Goal: Task Accomplishment & Management: Use online tool/utility

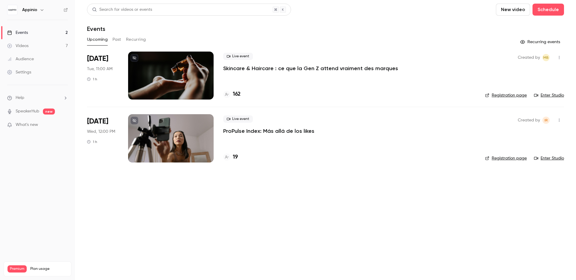
click at [560, 57] on icon "button" at bounding box center [558, 57] width 5 height 4
click at [522, 104] on div "Duplicate" at bounding box center [536, 104] width 46 height 6
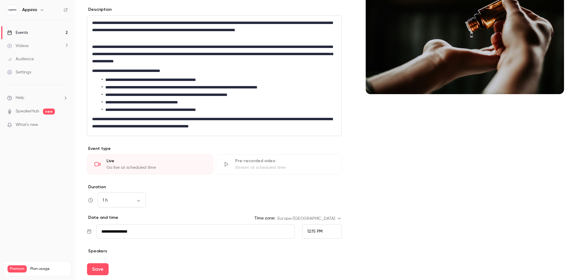
scroll to position [171, 0]
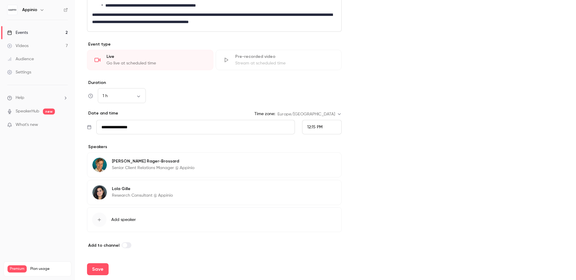
click at [323, 128] on div "12:15 PM" at bounding box center [322, 127] width 40 height 14
drag, startPoint x: 326, startPoint y: 66, endPoint x: 323, endPoint y: 79, distance: 13.3
click at [326, 66] on div "12:15 PM" at bounding box center [319, 67] width 29 height 6
click at [311, 125] on span "12:15 PM" at bounding box center [314, 127] width 15 height 4
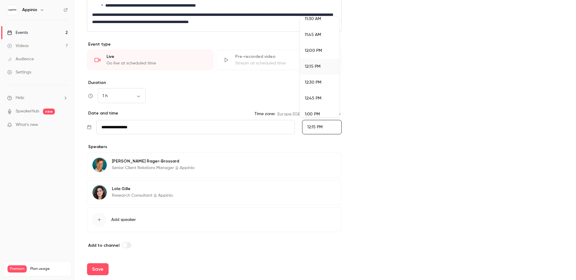
click at [313, 126] on div at bounding box center [288, 140] width 576 height 280
click at [313, 126] on span "12:15 PM" at bounding box center [314, 127] width 15 height 4
click at [313, 82] on span "12:30 PM" at bounding box center [313, 82] width 16 height 4
click at [168, 101] on div "1 h ** ​" at bounding box center [214, 96] width 255 height 14
click at [102, 267] on button "Save" at bounding box center [98, 269] width 22 height 12
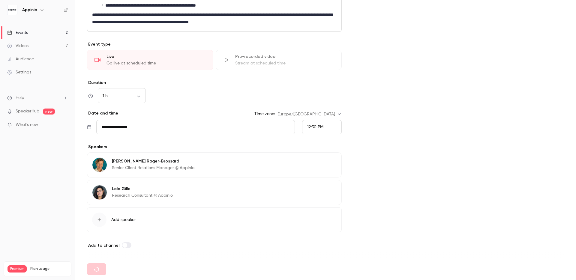
type input "**********"
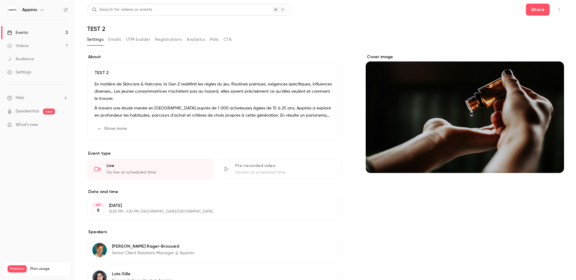
click at [556, 10] on icon "button" at bounding box center [558, 9] width 5 height 4
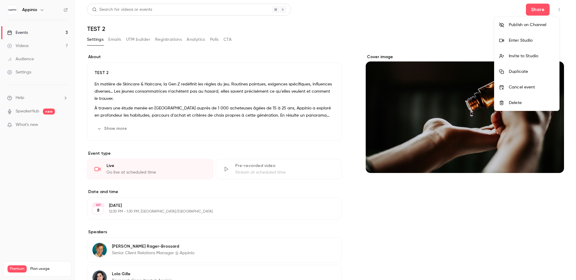
drag, startPoint x: 436, startPoint y: 8, endPoint x: 394, endPoint y: 0, distance: 43.0
click at [434, 7] on div at bounding box center [288, 140] width 576 height 280
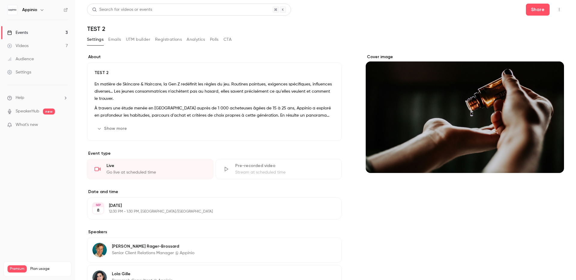
click at [554, 13] on button "button" at bounding box center [559, 10] width 10 height 10
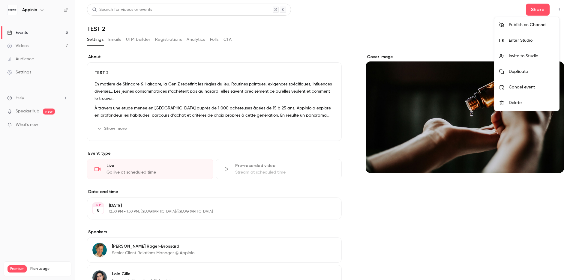
click at [528, 39] on div "Enter Studio" at bounding box center [531, 40] width 46 height 6
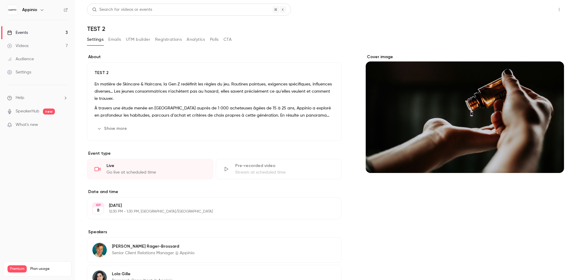
click at [533, 13] on button "Share" at bounding box center [538, 10] width 24 height 12
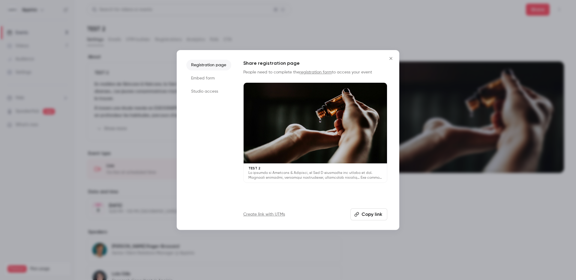
click at [373, 214] on button "Copy link" at bounding box center [368, 214] width 37 height 12
click at [392, 61] on icon "Close" at bounding box center [390, 58] width 7 height 5
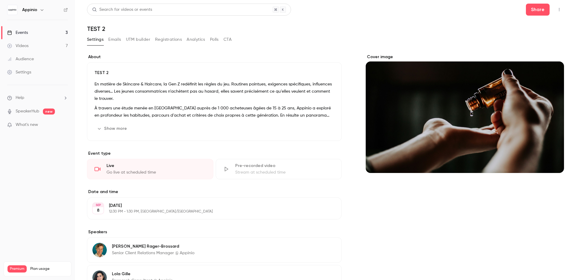
click at [556, 8] on icon "button" at bounding box center [558, 9] width 5 height 4
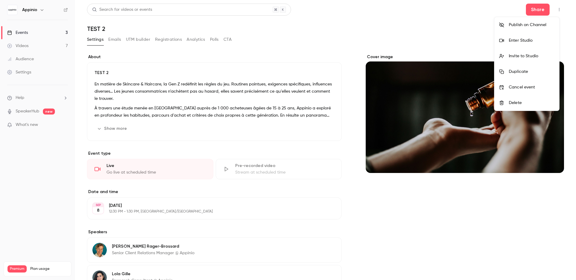
click at [525, 42] on div "Enter Studio" at bounding box center [531, 40] width 46 height 6
